Goal: Task Accomplishment & Management: Use online tool/utility

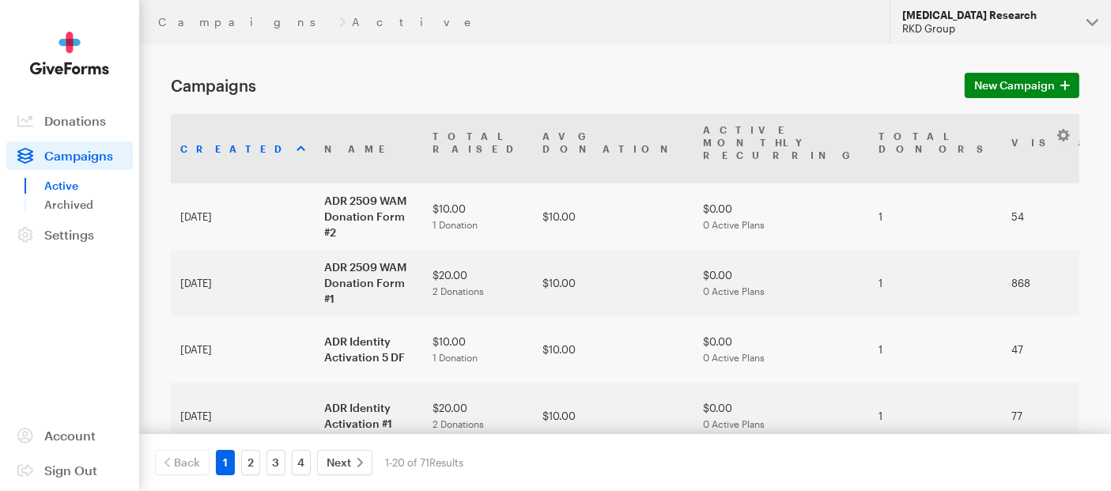
click at [1096, 20] on button "Alzheimer's Disease Research RKD Group" at bounding box center [999, 22] width 221 height 44
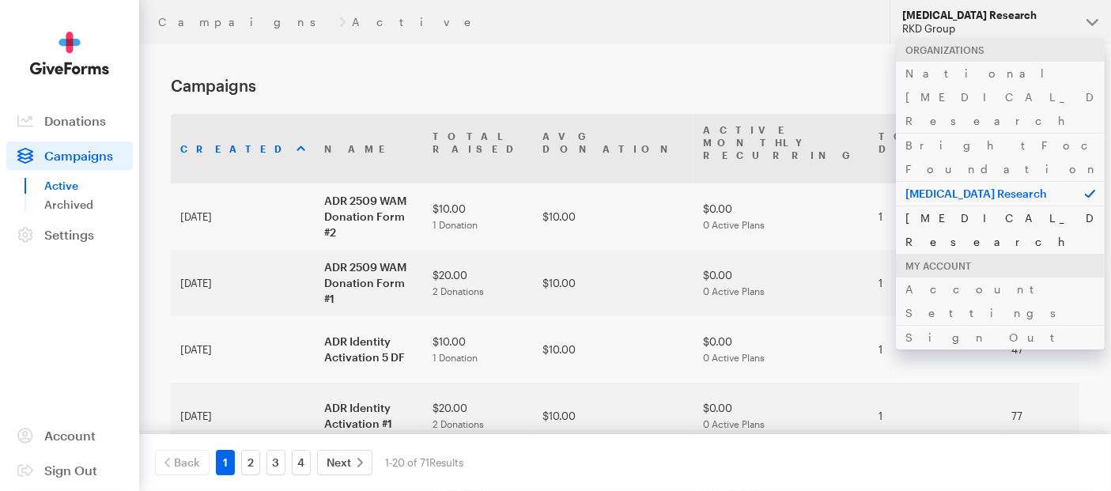
click at [953, 206] on link "[MEDICAL_DATA] Research" at bounding box center [1000, 230] width 209 height 48
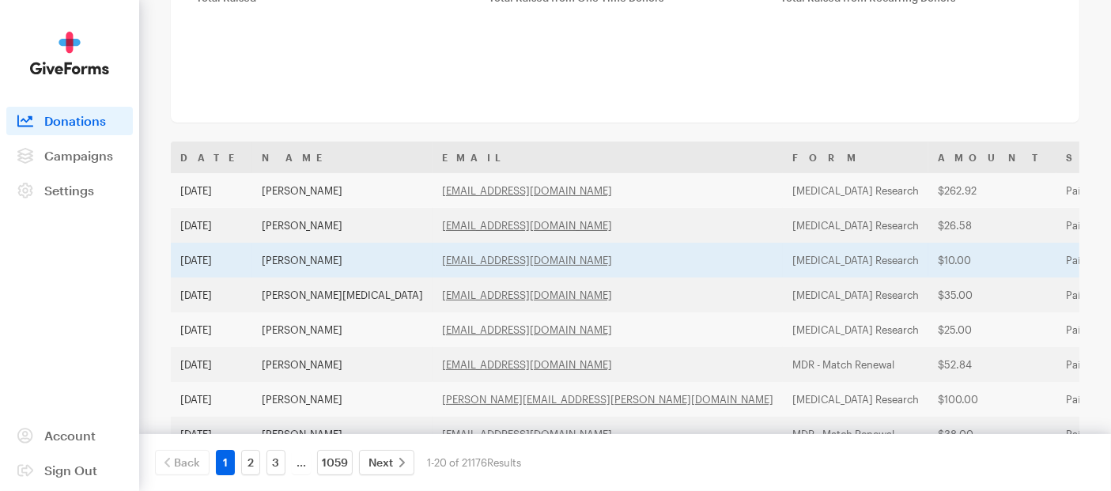
scroll to position [176, 0]
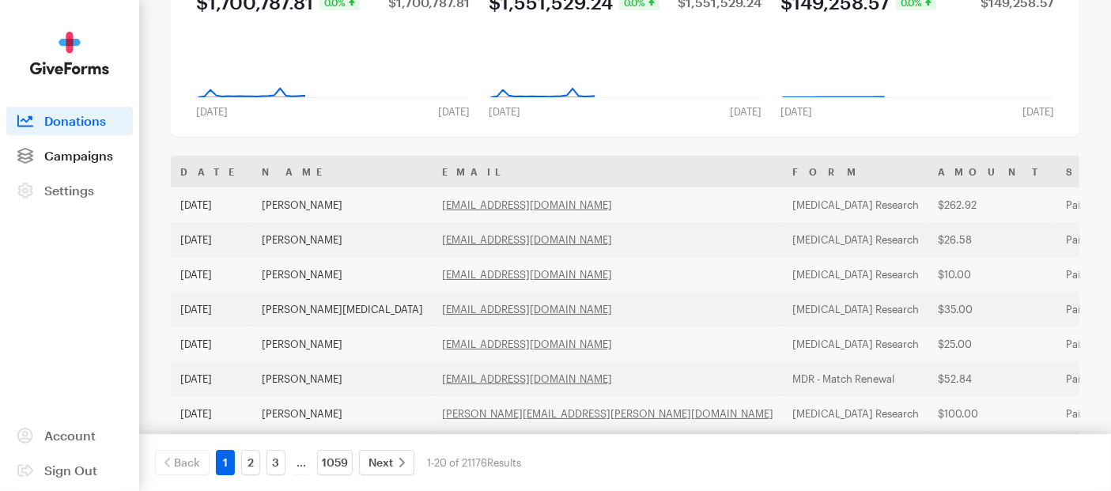
click at [104, 153] on span "Campaigns" at bounding box center [78, 155] width 69 height 15
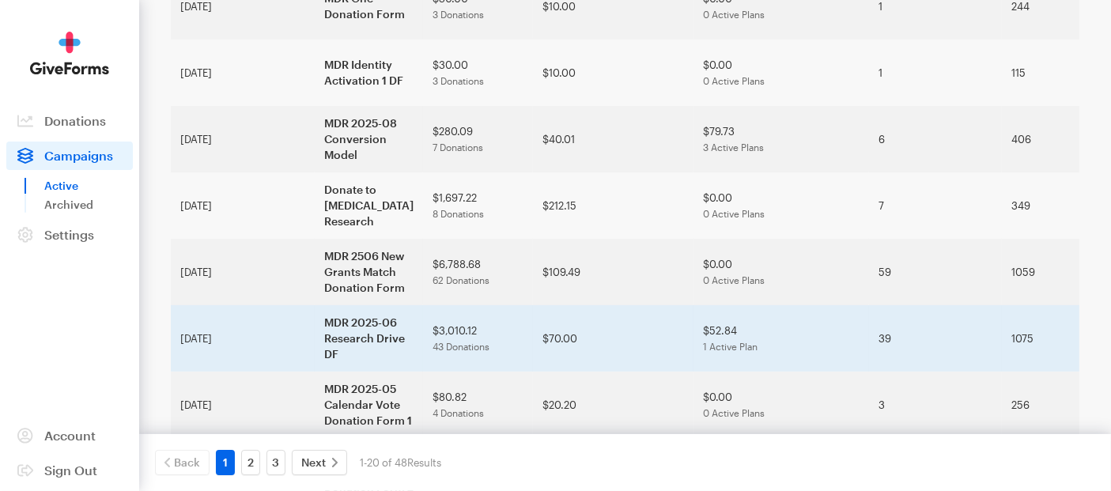
scroll to position [176, 0]
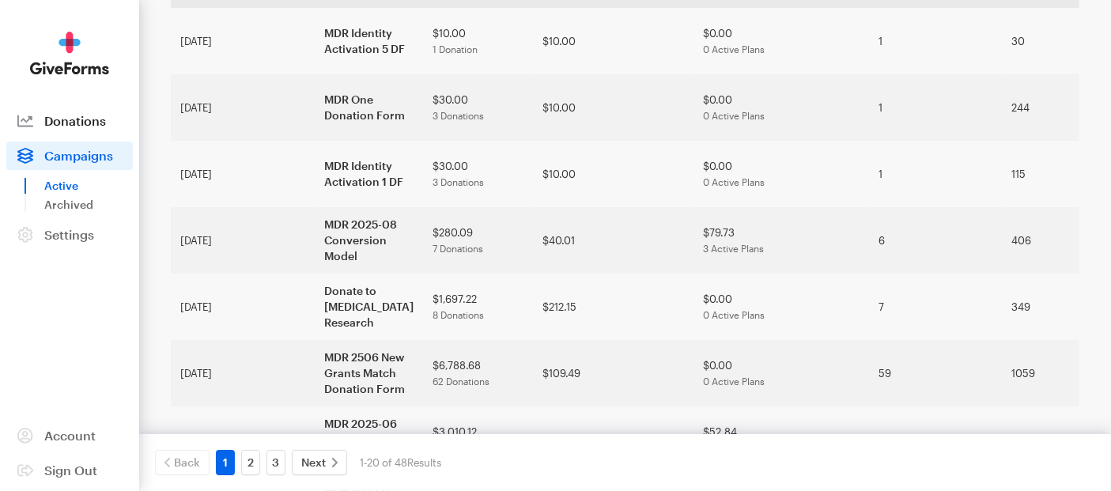
click at [79, 116] on span "Donations" at bounding box center [75, 120] width 62 height 15
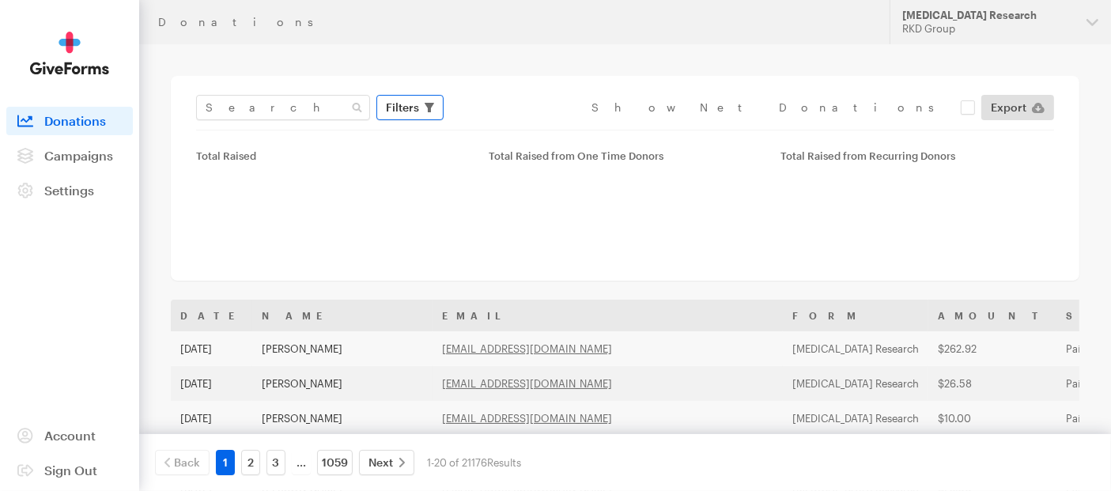
click at [413, 109] on span "Filters" at bounding box center [402, 107] width 33 height 19
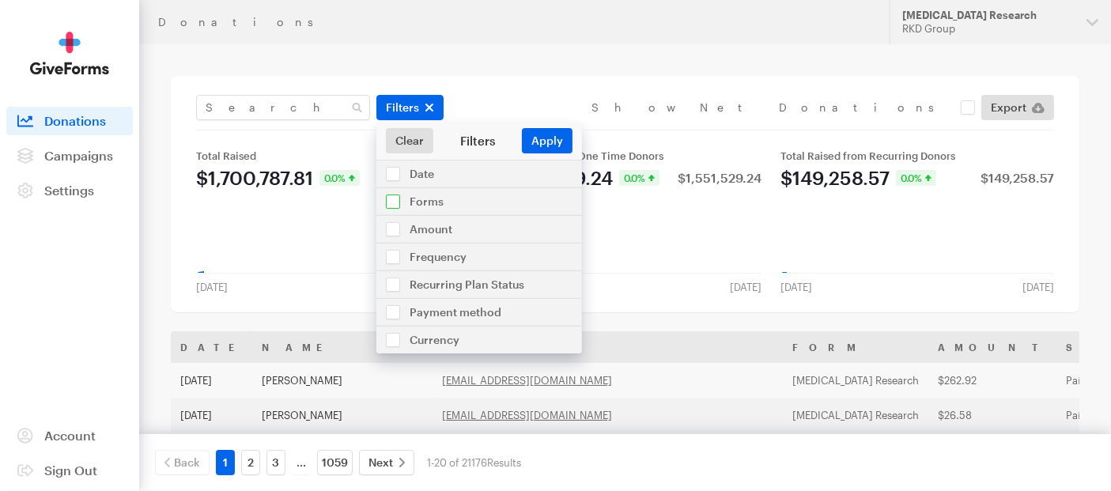
click at [402, 213] on input "checkbox" at bounding box center [479, 201] width 206 height 27
checkbox input "true"
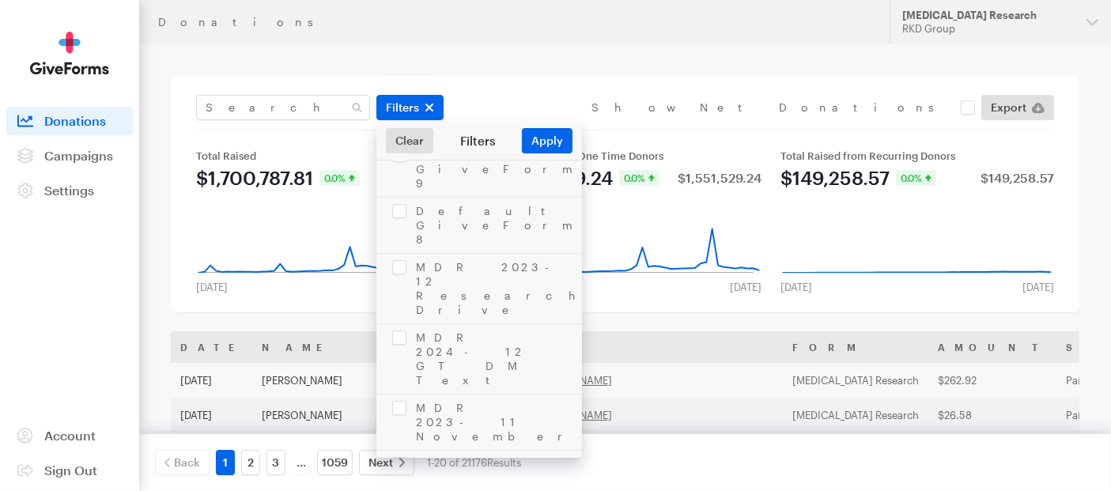
scroll to position [1326, 0]
checkbox input "true"
click at [551, 133] on button "Apply" at bounding box center [547, 140] width 51 height 25
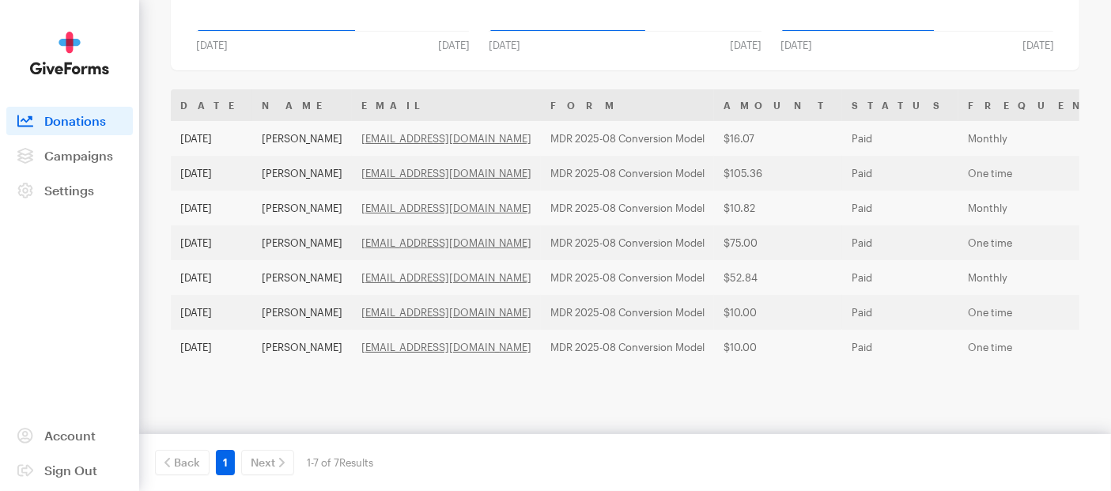
scroll to position [245, 0]
